Goal: Information Seeking & Learning: Find specific fact

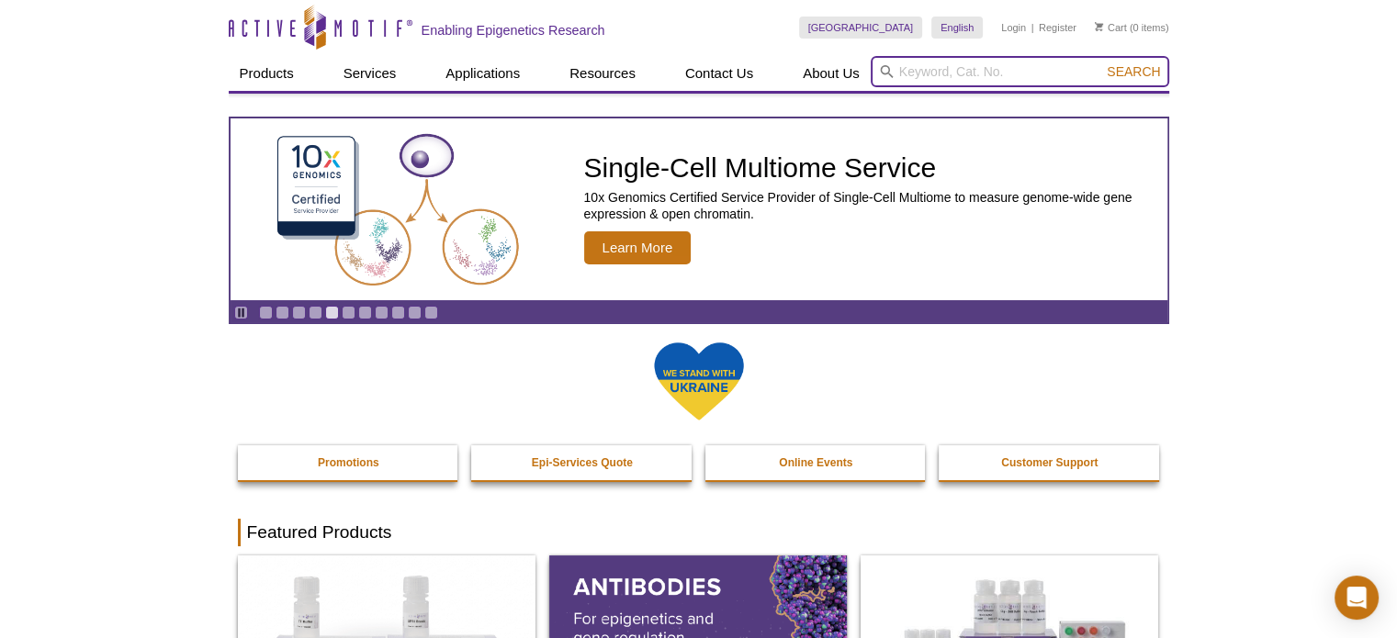
click at [977, 65] on input "search" at bounding box center [1020, 71] width 298 height 31
type input "irf3"
click at [1101, 63] on button "Search" at bounding box center [1133, 71] width 64 height 17
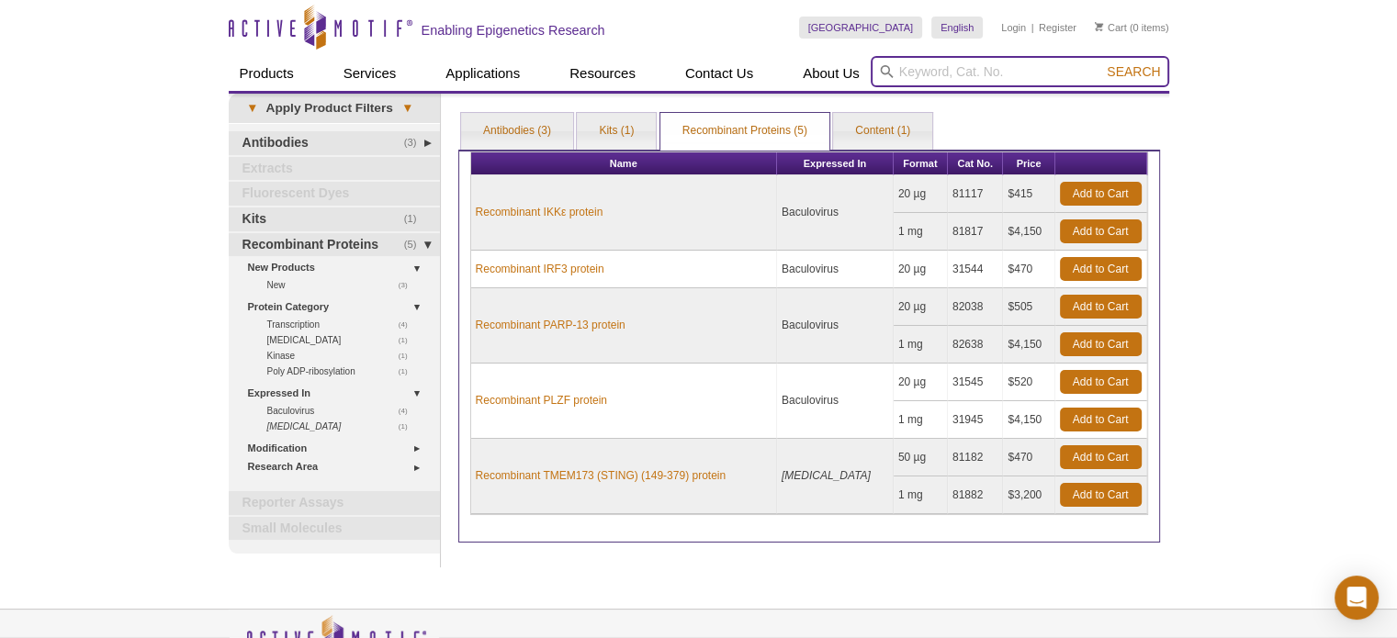
click at [999, 58] on input "search" at bounding box center [1020, 71] width 298 height 31
paste input "39371"
type input "39371"
click at [1101, 63] on button "Search" at bounding box center [1133, 71] width 64 height 17
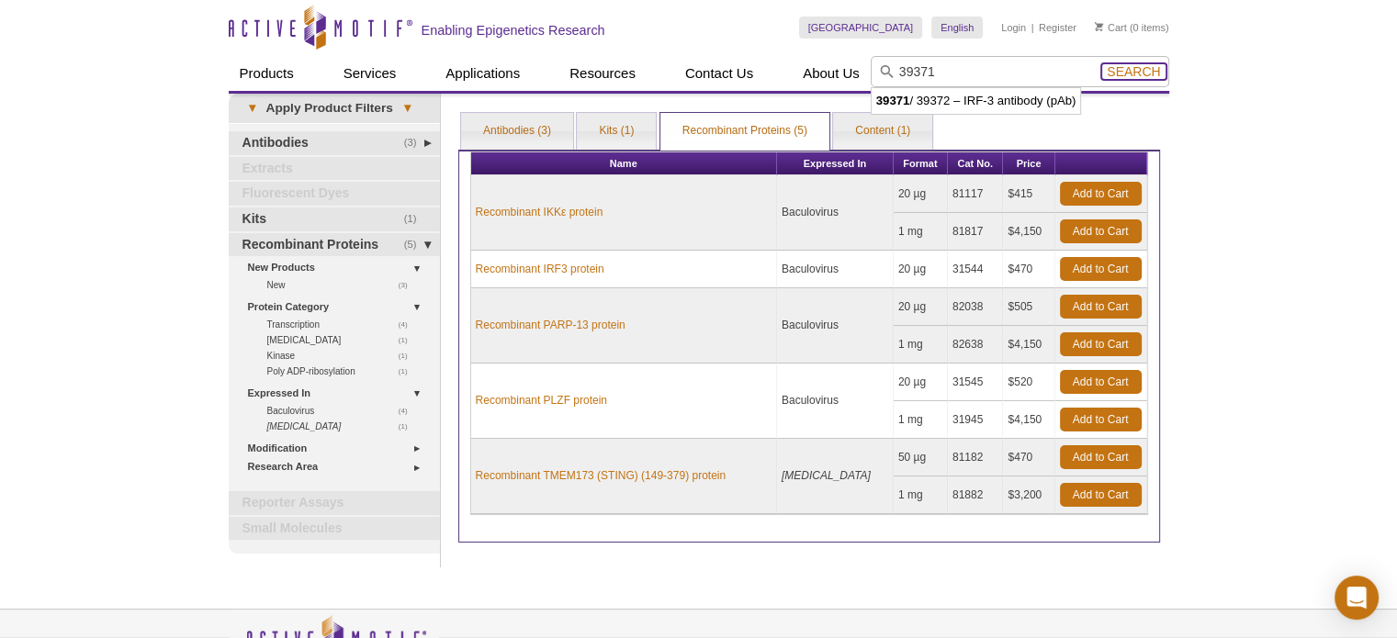
click at [1146, 73] on span "Search" at bounding box center [1133, 71] width 53 height 15
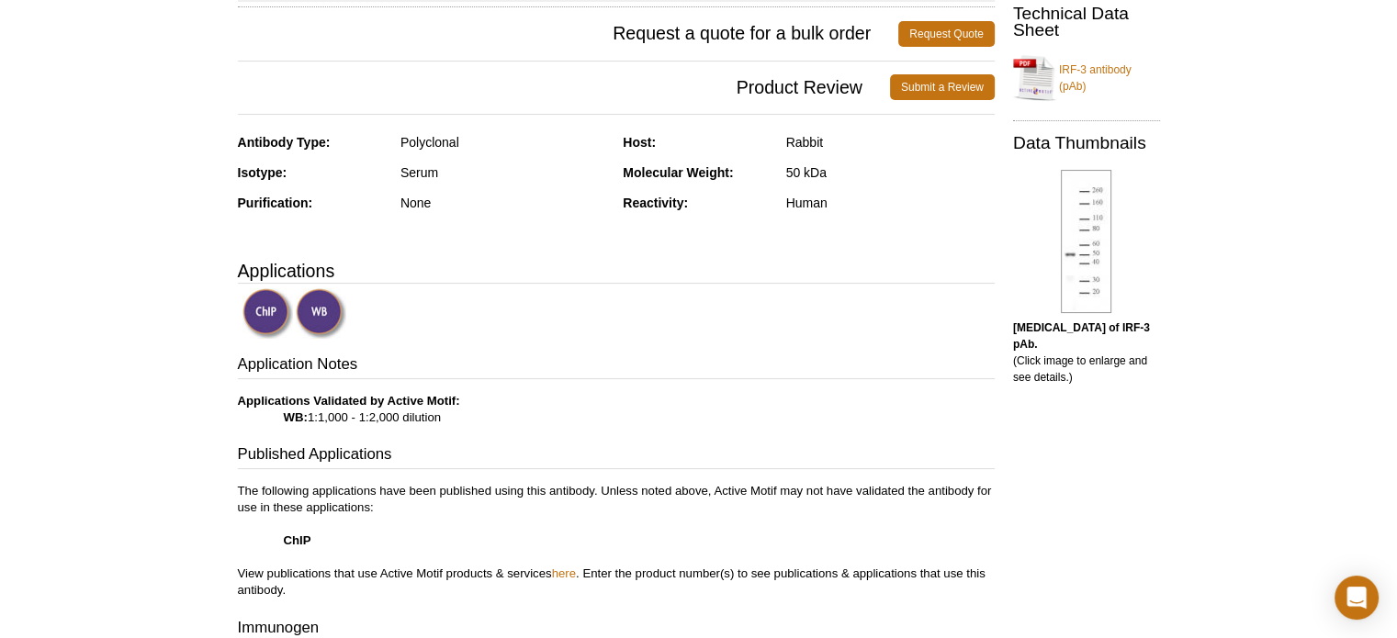
scroll to position [276, 0]
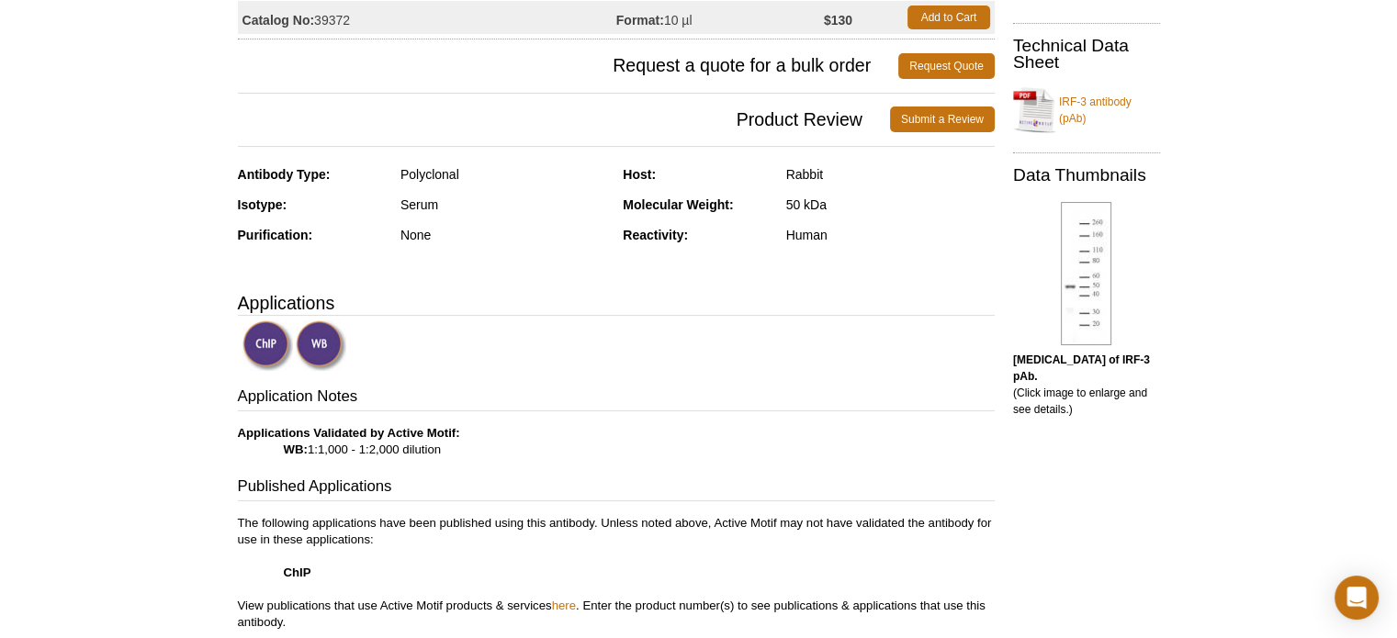
copy p "WB: 1:1,000 - 1:2,000 dilution"
drag, startPoint x: 452, startPoint y: 451, endPoint x: 275, endPoint y: 451, distance: 177.2
click at [275, 451] on p "Applications Validated by Active Motif: WB: 1:1,000 - 1:2,000 dilution" at bounding box center [616, 441] width 757 height 33
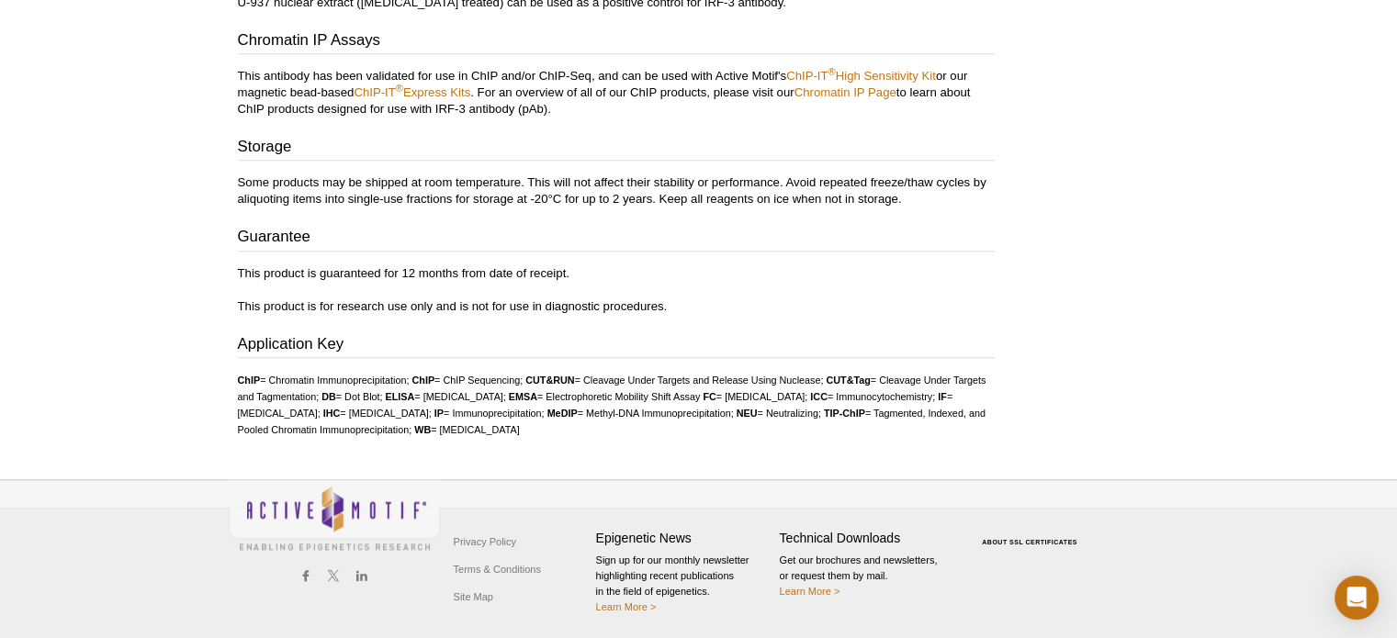
scroll to position [1472, 0]
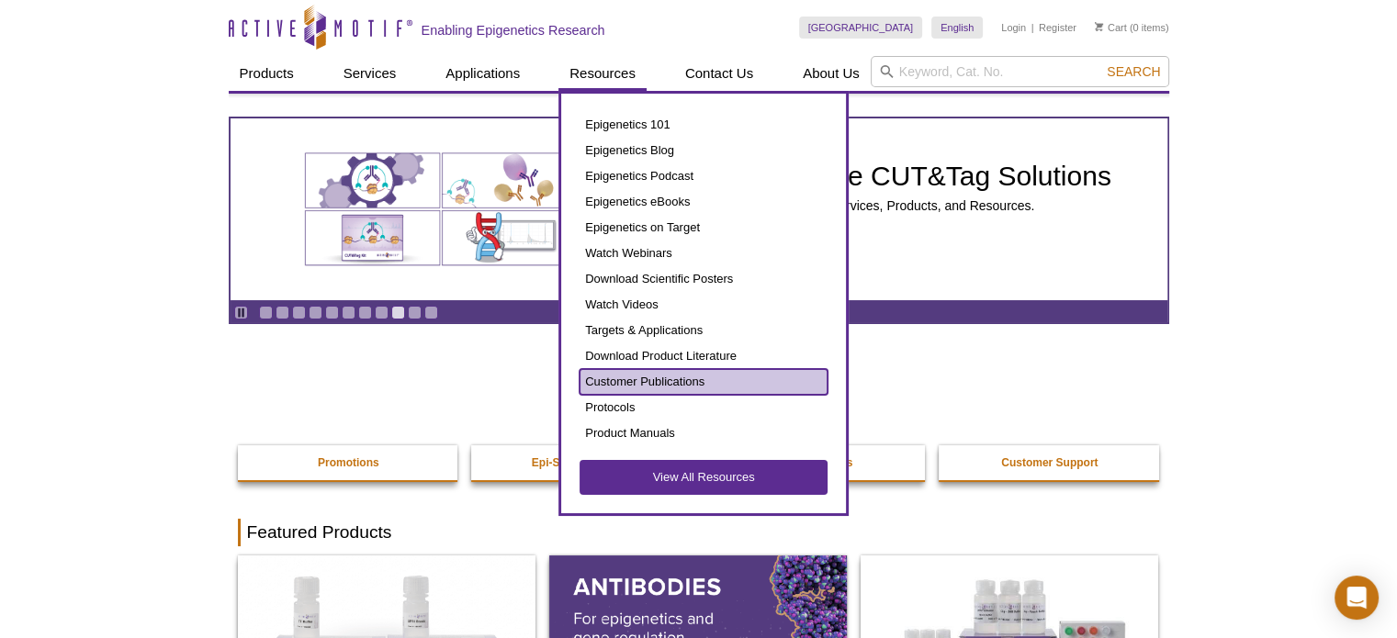
click at [643, 383] on link "Customer Publications" at bounding box center [703, 382] width 248 height 26
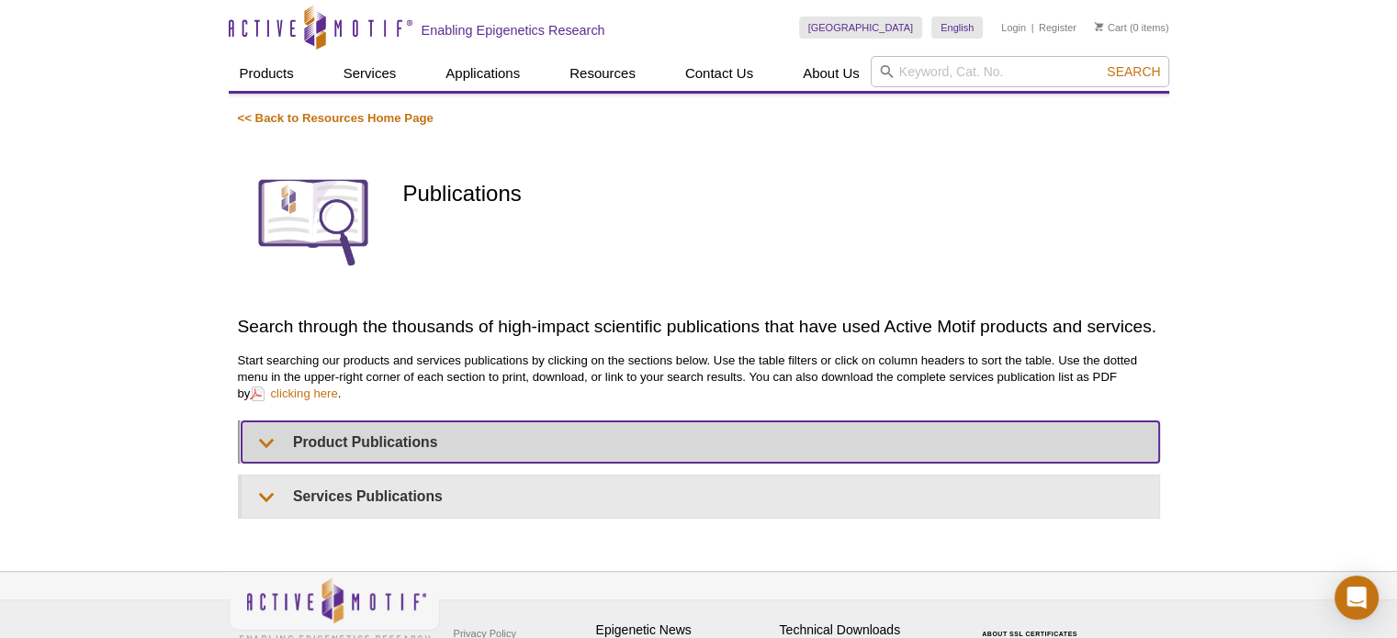
click at [274, 439] on summary "Product Publications" at bounding box center [700, 442] width 917 height 41
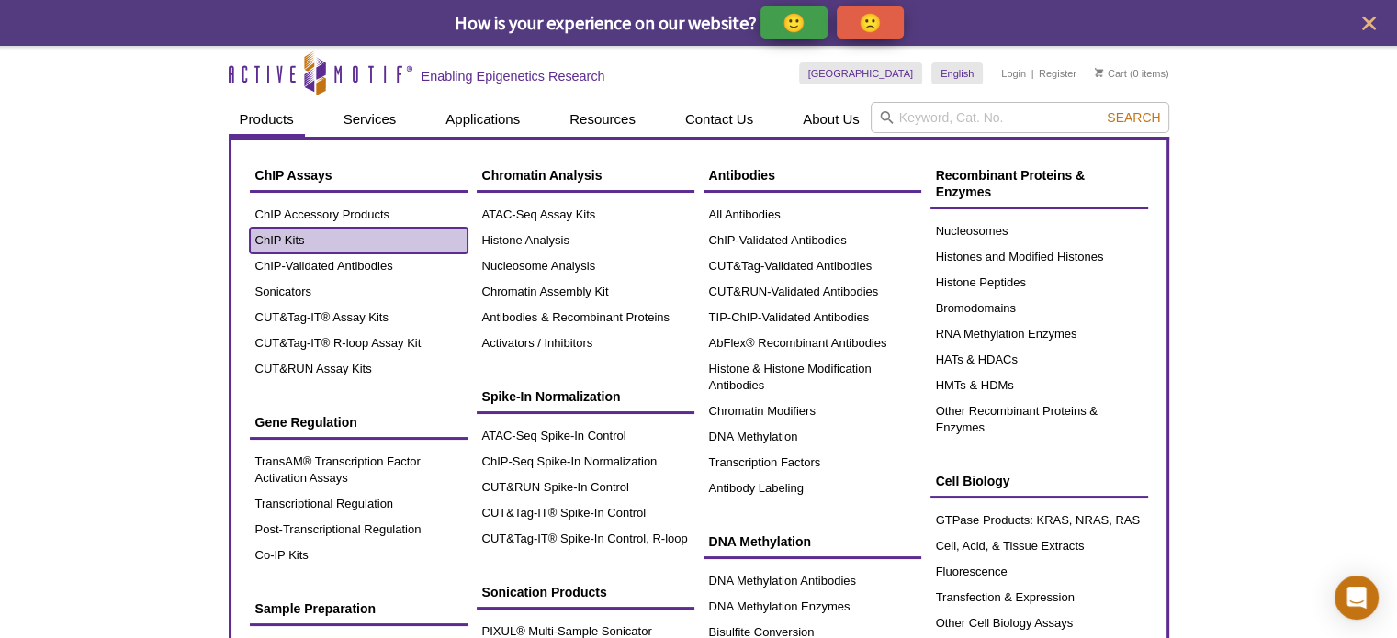
click at [298, 242] on link "ChIP Kits" at bounding box center [359, 241] width 218 height 26
